Goal: Information Seeking & Learning: Learn about a topic

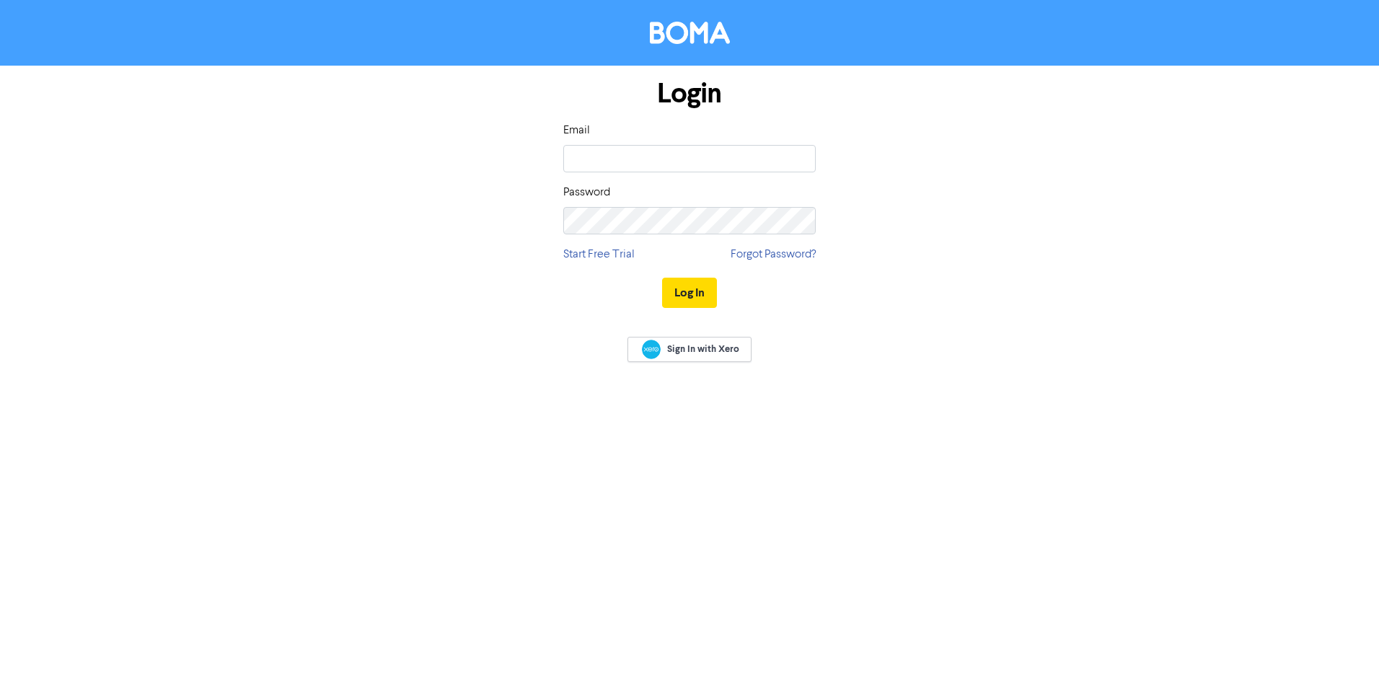
click at [563, 172] on div at bounding box center [563, 172] width 0 height 0
click at [991, 230] on div "Login Email Password Start Free Trial Forgot Password? Log In" at bounding box center [689, 194] width 822 height 257
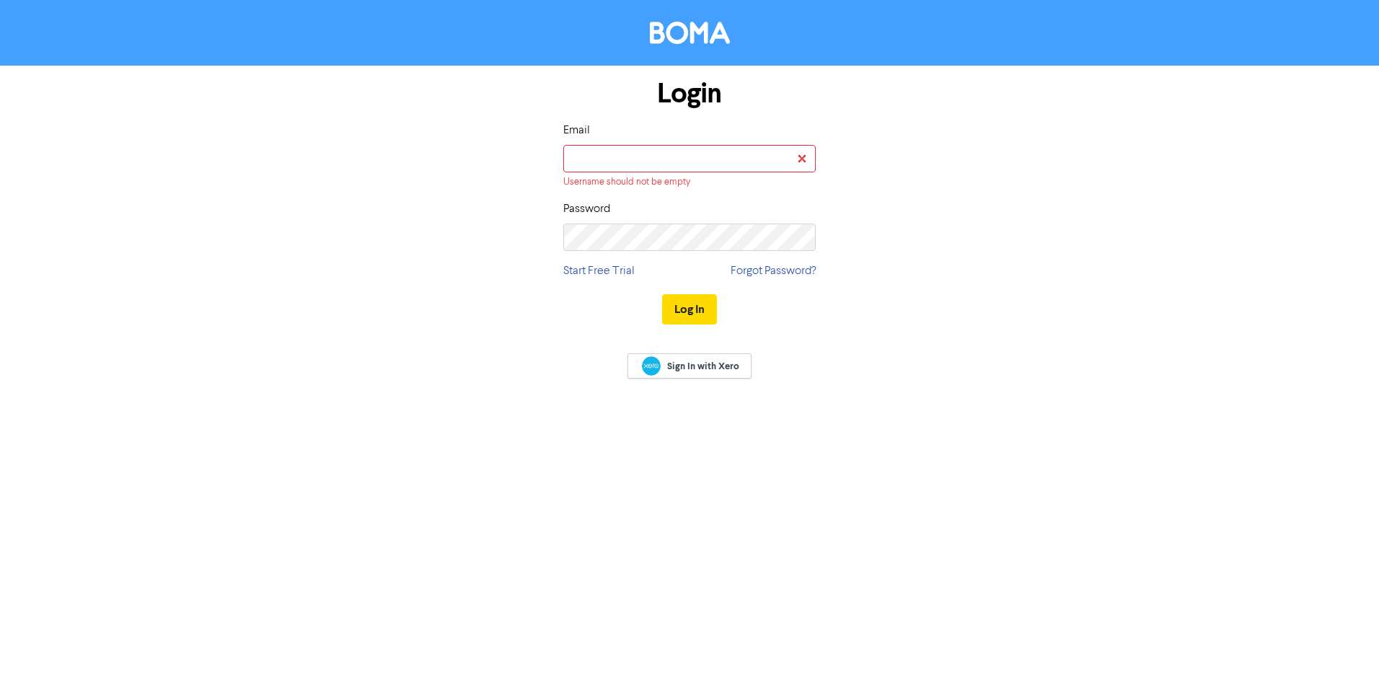
drag, startPoint x: 1243, startPoint y: 1, endPoint x: 1030, endPoint y: 141, distance: 254.2
click at [1072, 314] on div "Login Email Username should not be empty Password Start Free Trial Forgot Passw…" at bounding box center [689, 202] width 822 height 273
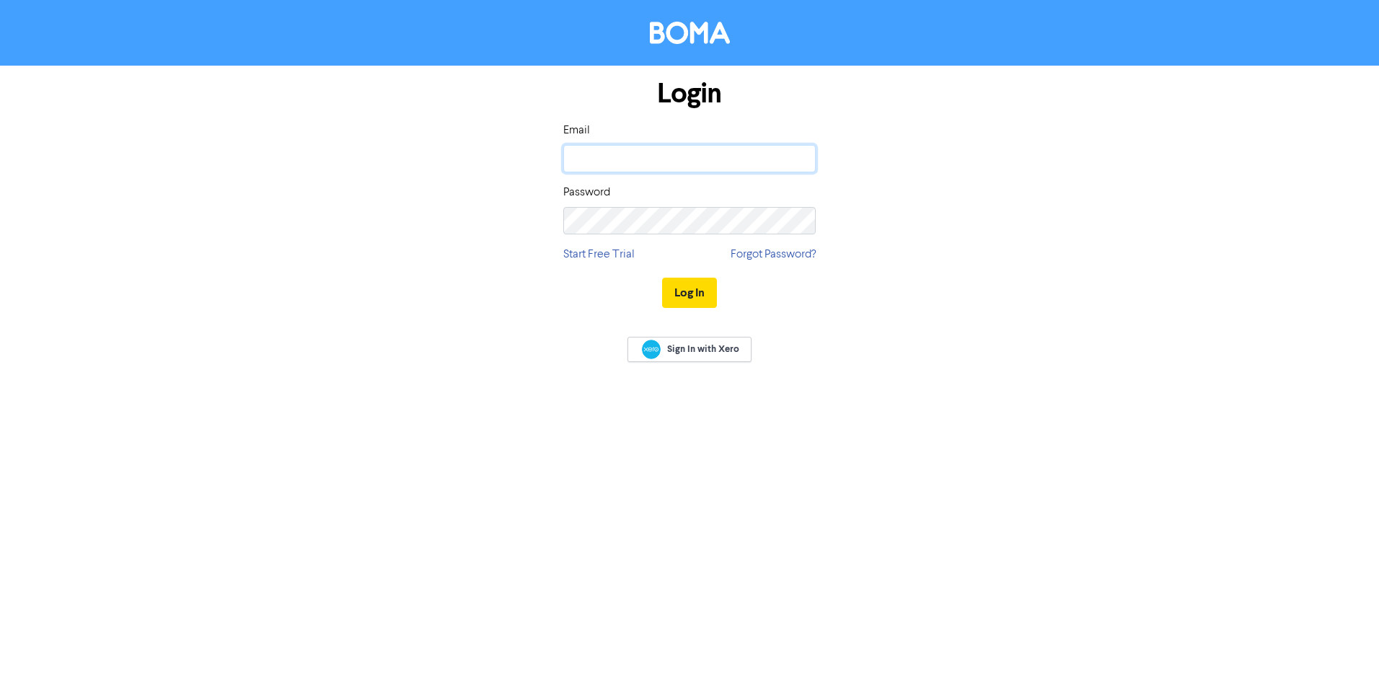
click at [694, 159] on input "email" at bounding box center [689, 158] width 252 height 27
type input "lisa@sweetstylemarketing.com.au"
click at [696, 278] on button "Log In" at bounding box center [689, 293] width 55 height 30
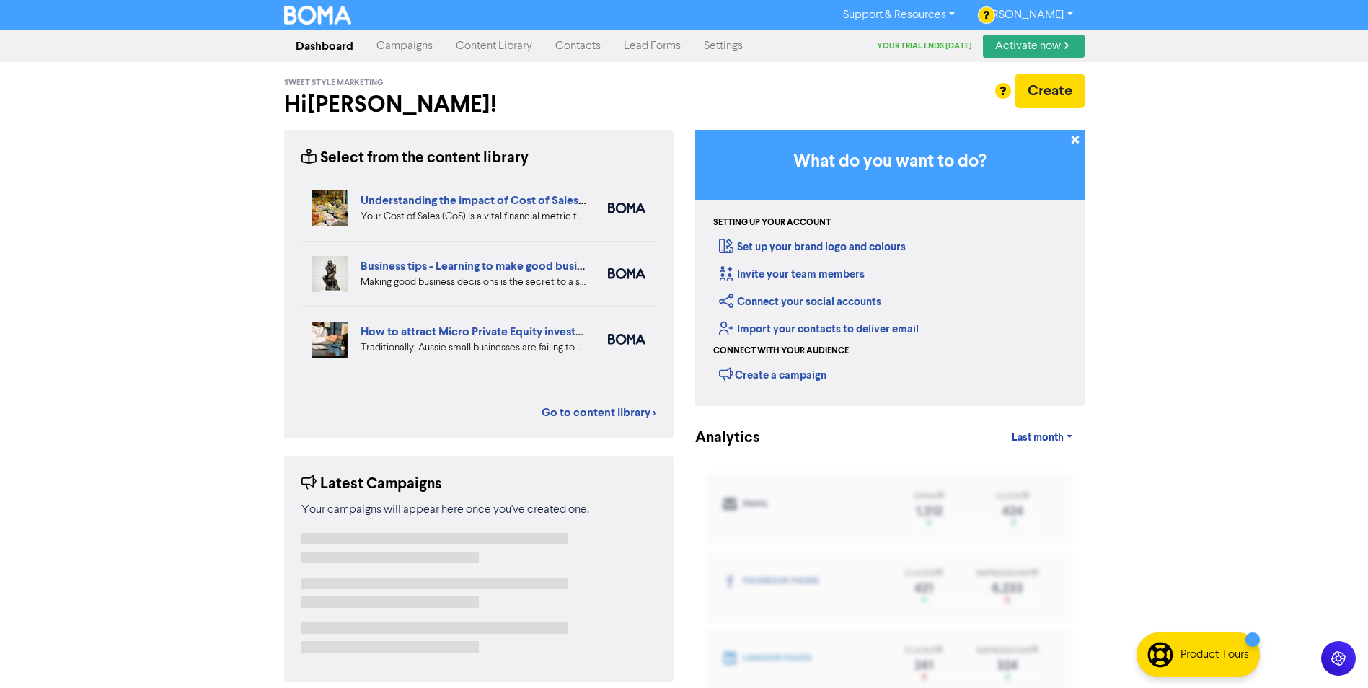
click at [1222, 210] on div "Support & Resources Video Tutorials FAQ & Guides Marketing Education Lisa Sweet…" at bounding box center [684, 344] width 1368 height 688
click at [1225, 370] on div "Support & Resources Video Tutorials FAQ & Guides Marketing Education Lisa Sweet…" at bounding box center [684, 344] width 1368 height 688
click at [502, 48] on link "Content Library" at bounding box center [494, 46] width 100 height 29
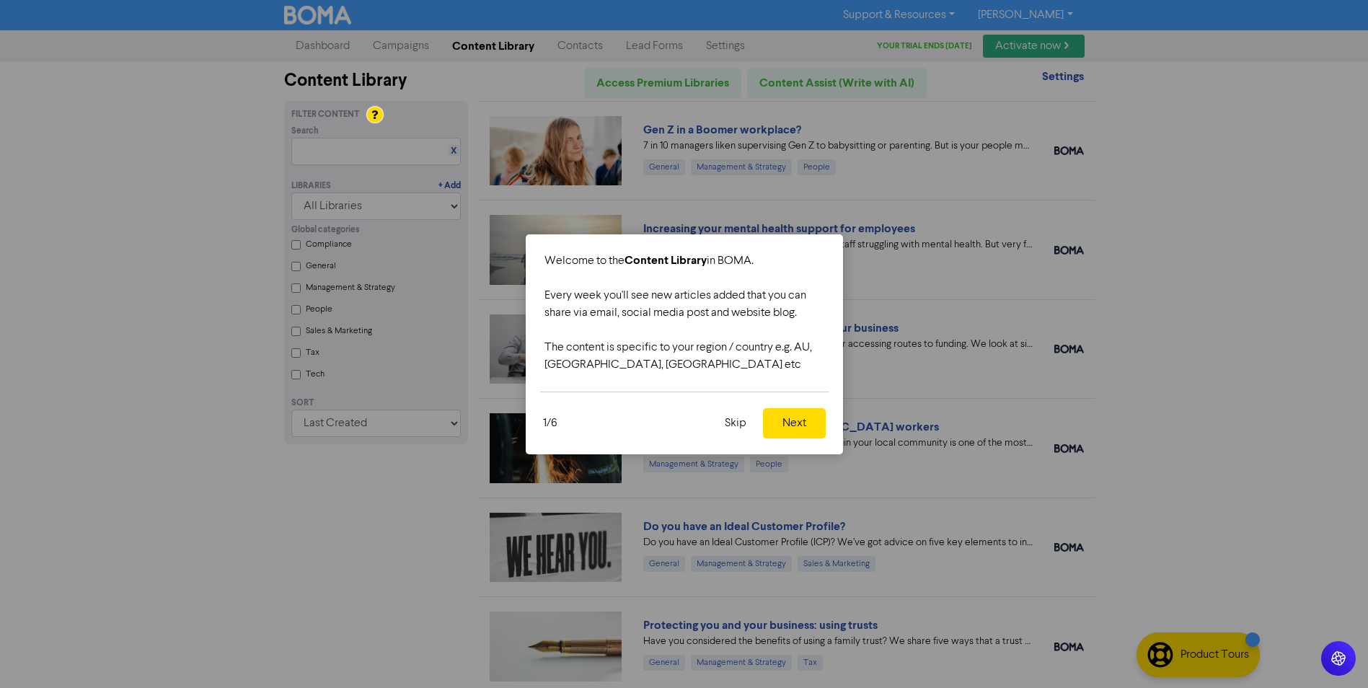
click at [790, 422] on button "Next" at bounding box center [794, 423] width 63 height 30
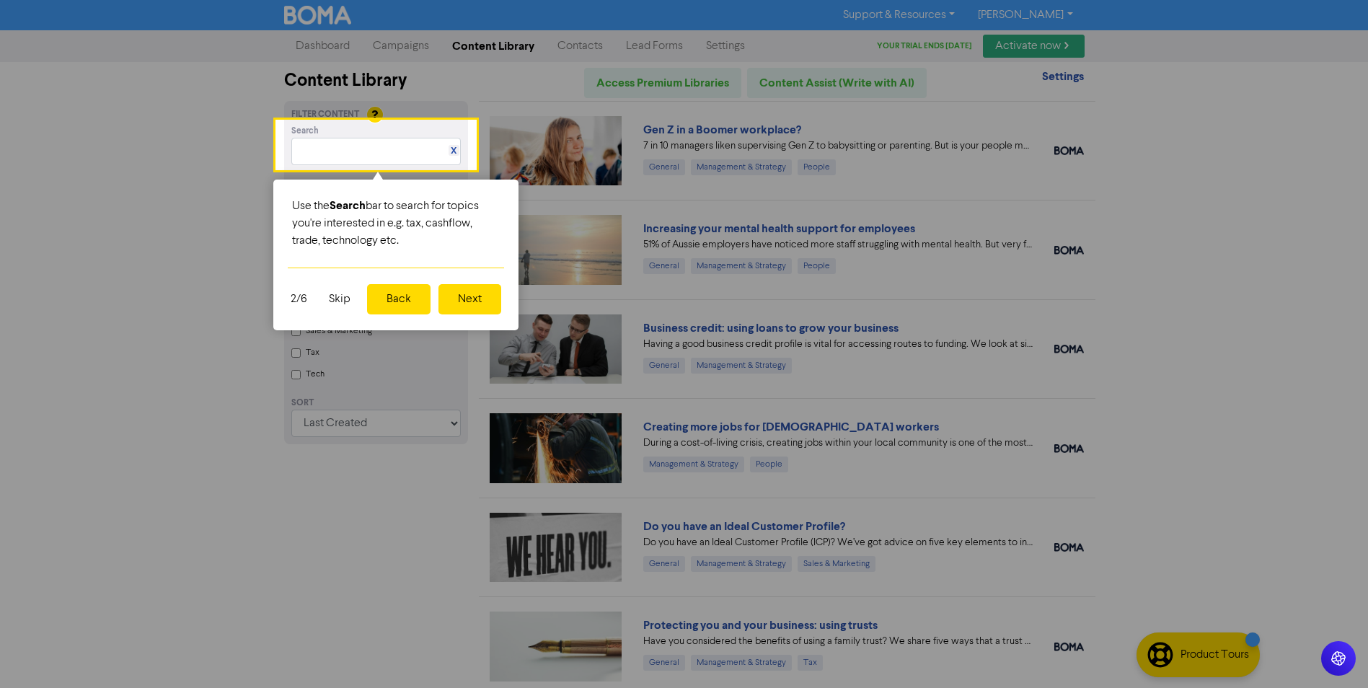
click at [465, 297] on button "Next" at bounding box center [469, 299] width 63 height 30
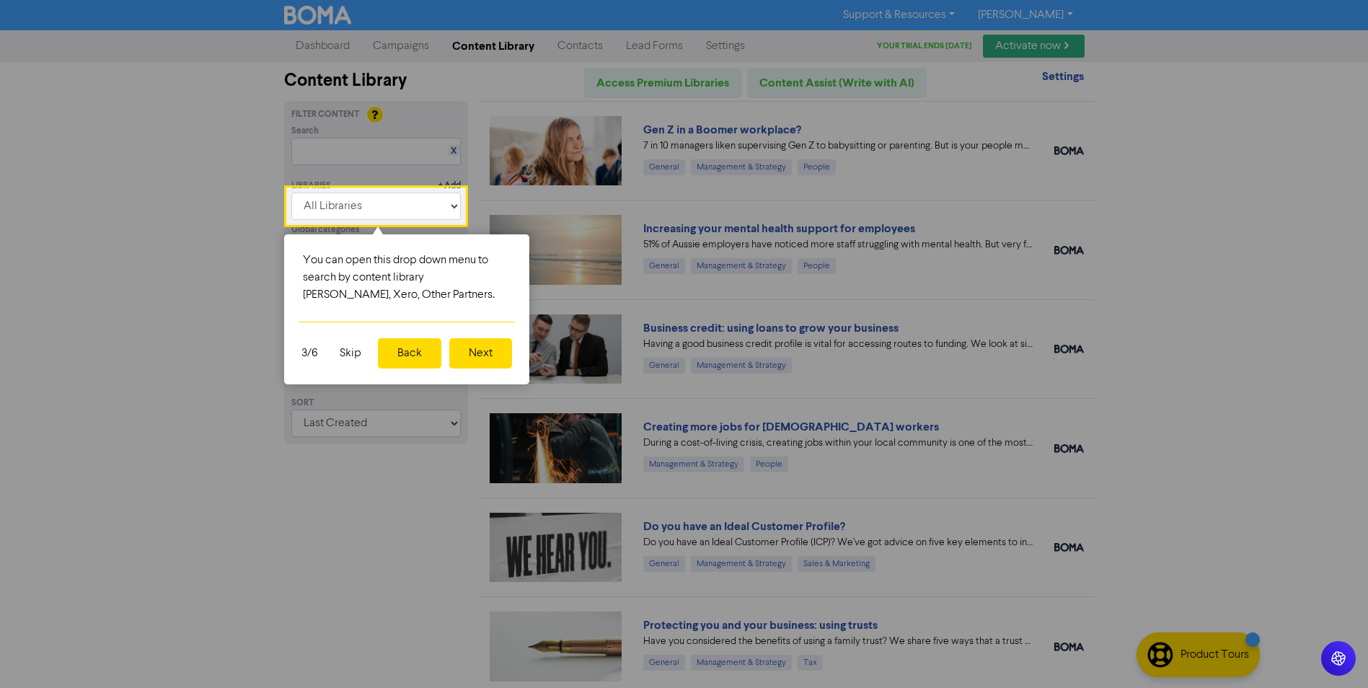
click at [492, 353] on button "Next" at bounding box center [480, 353] width 63 height 30
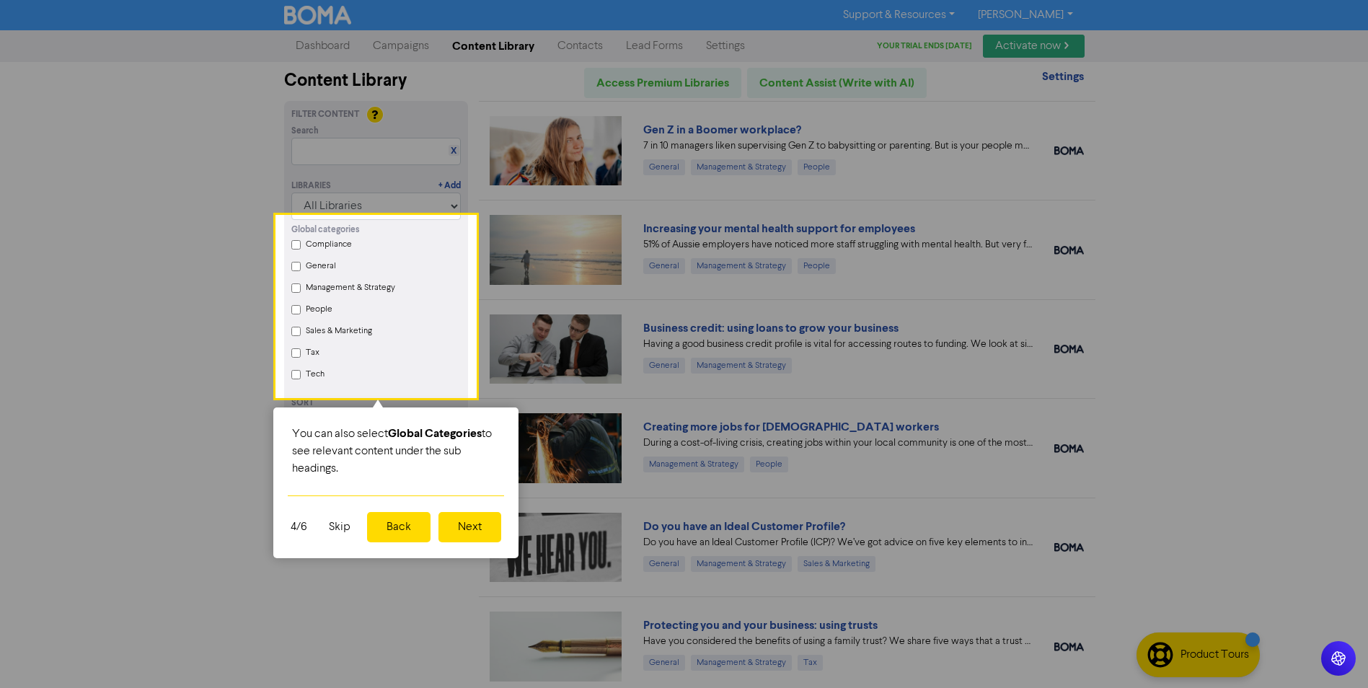
click at [477, 524] on button "Next" at bounding box center [469, 527] width 63 height 30
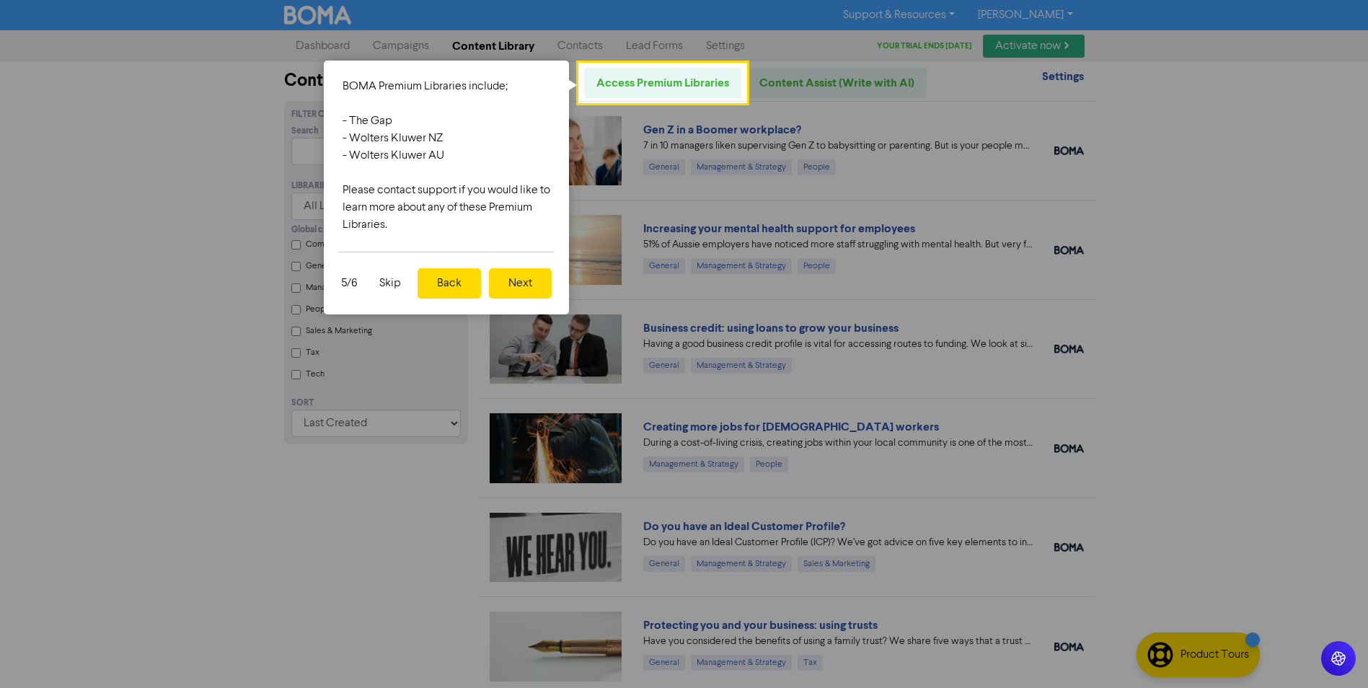
click at [514, 268] on button "Next" at bounding box center [520, 283] width 63 height 30
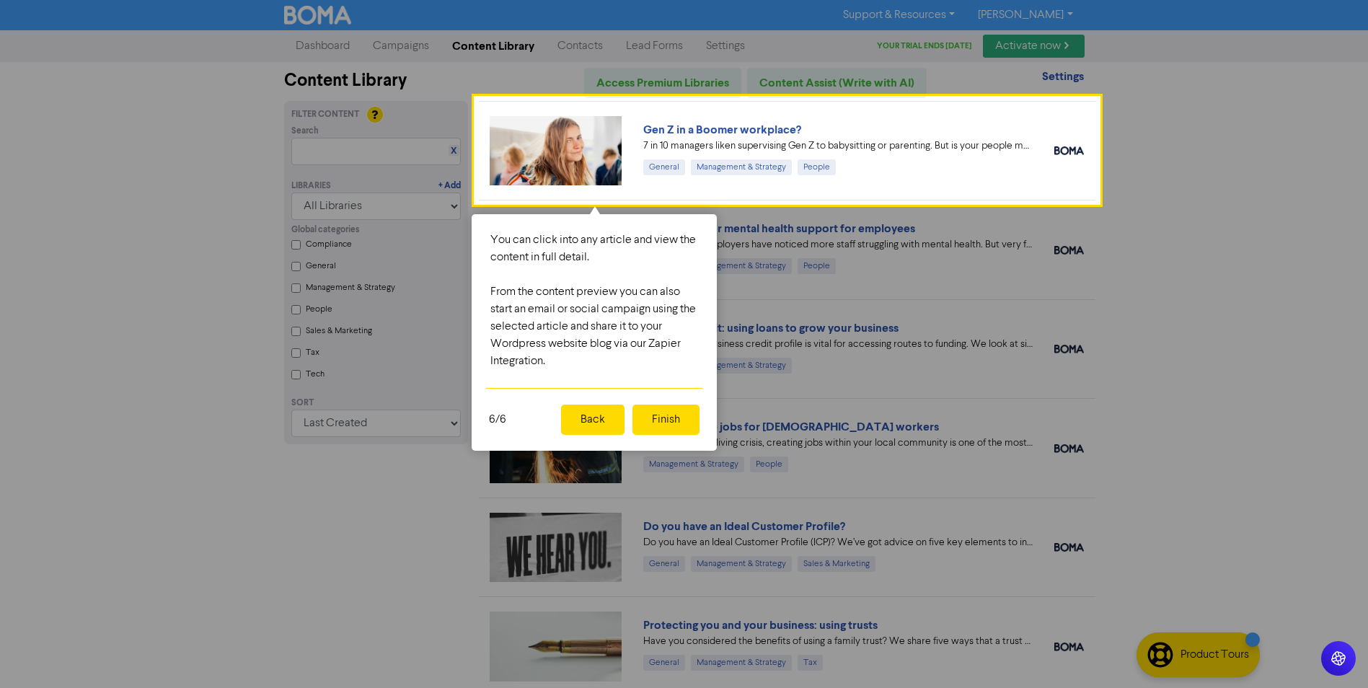
click at [673, 413] on button "Finish" at bounding box center [665, 420] width 67 height 30
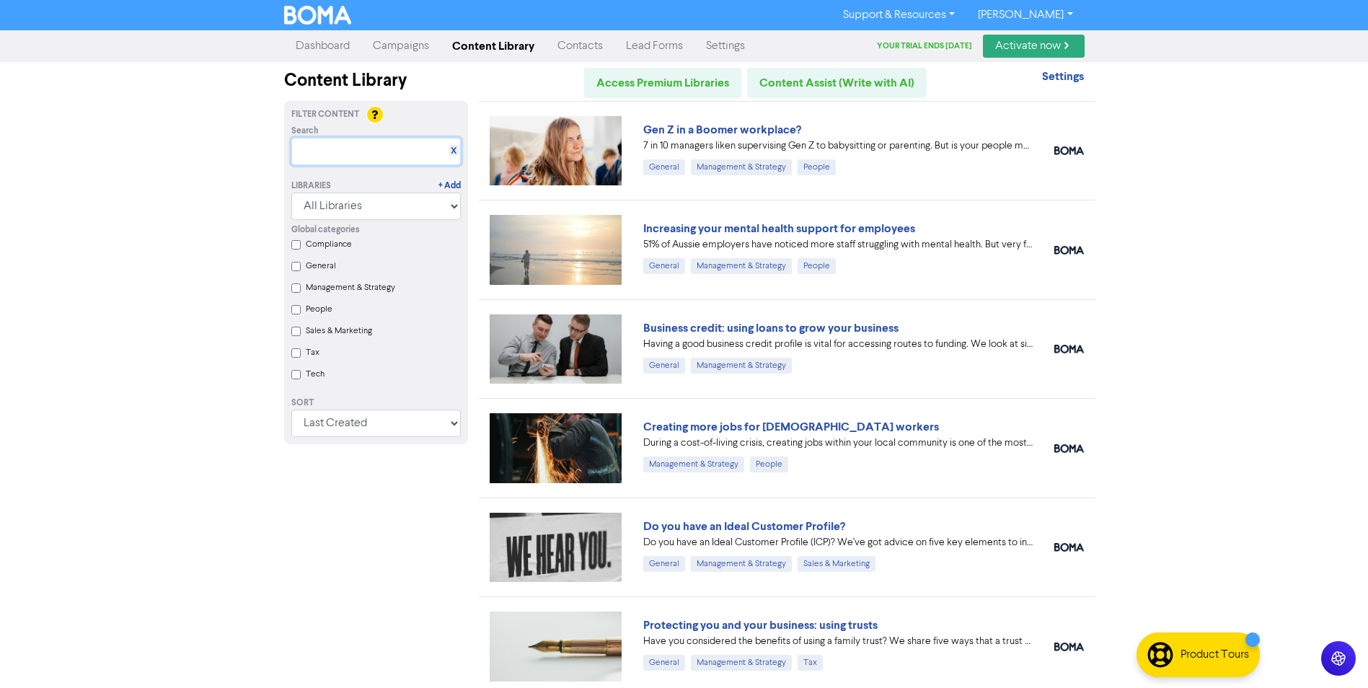
click at [314, 156] on input "text" at bounding box center [375, 151] width 169 height 27
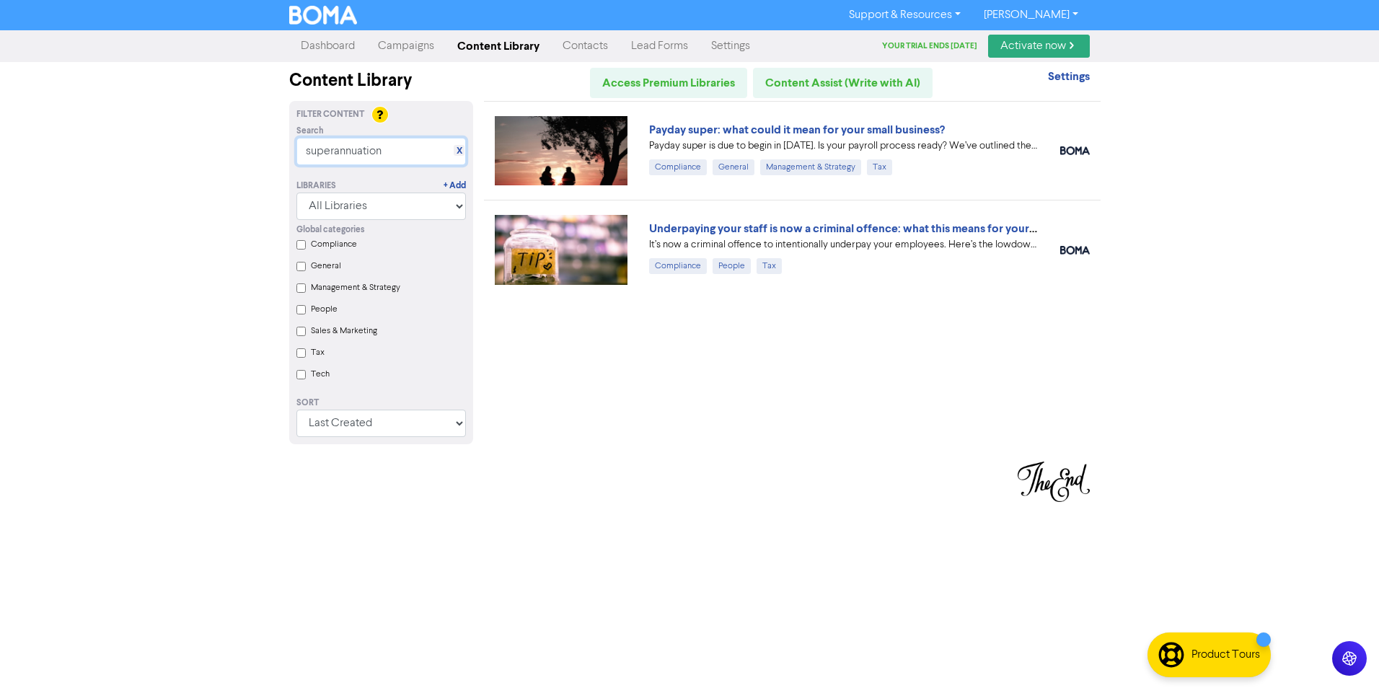
type input "superannuation"
click at [680, 414] on div "Payday super: what could it mean for your small business? Payday super is due t…" at bounding box center [792, 281] width 617 height 361
click at [329, 45] on link "Dashboard" at bounding box center [327, 46] width 77 height 29
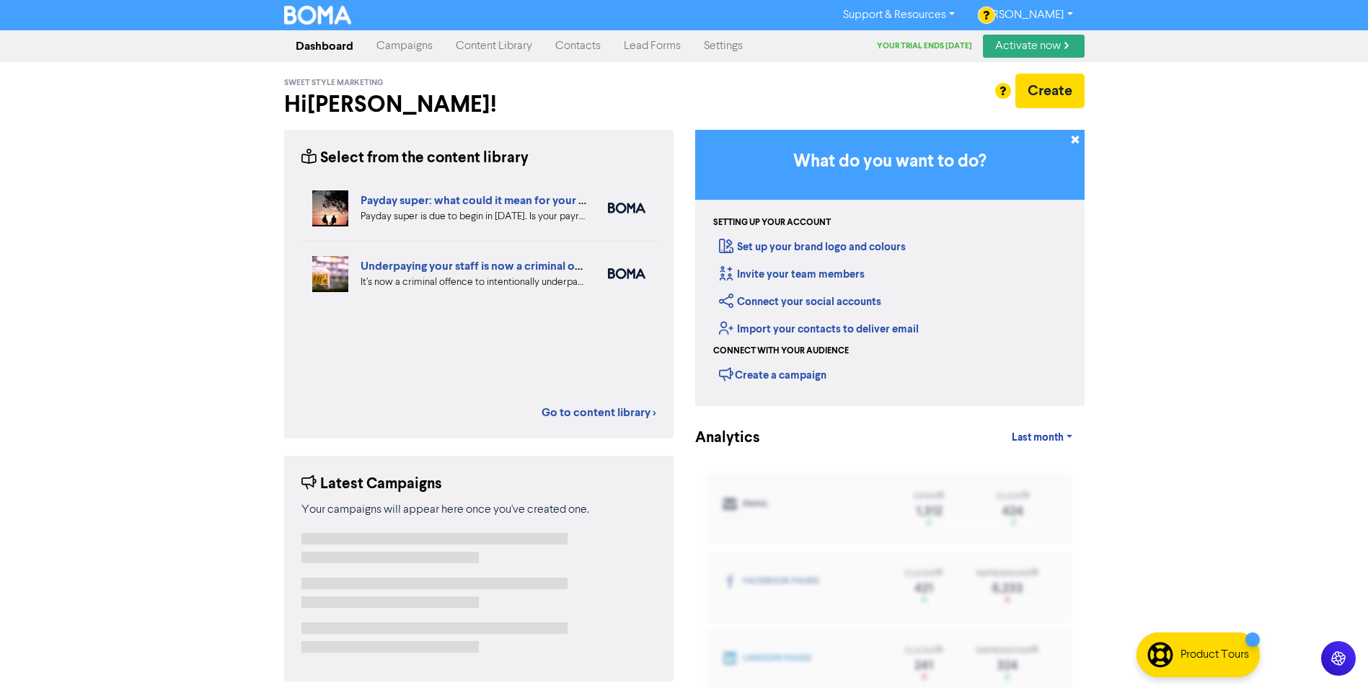
click at [400, 42] on link "Campaigns" at bounding box center [404, 46] width 79 height 29
